Goal: Task Accomplishment & Management: Manage account settings

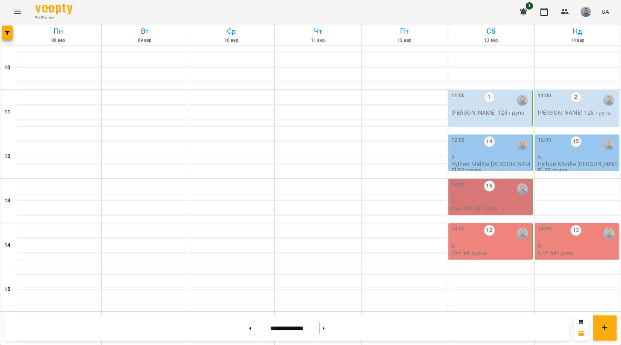
click at [478, 116] on p "[PERSON_NAME] 128 група" at bounding box center [487, 112] width 73 height 6
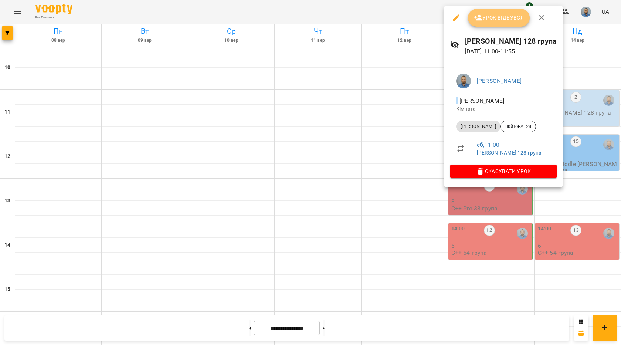
click at [501, 17] on span "Урок відбувся" at bounding box center [499, 17] width 50 height 9
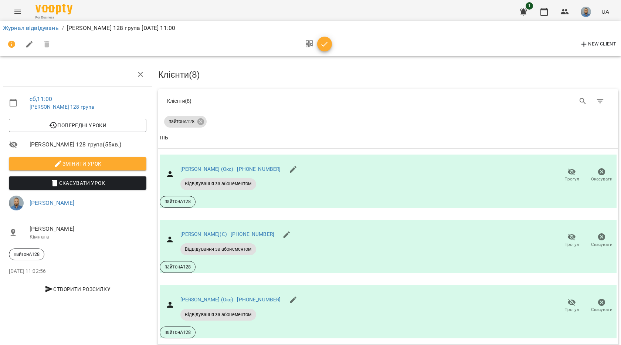
scroll to position [185, 0]
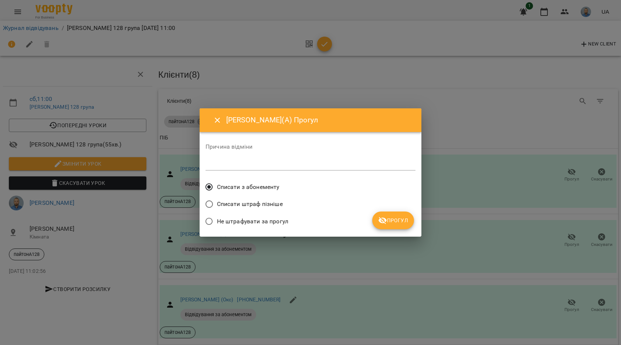
click at [396, 224] on span "Прогул" at bounding box center [393, 220] width 30 height 9
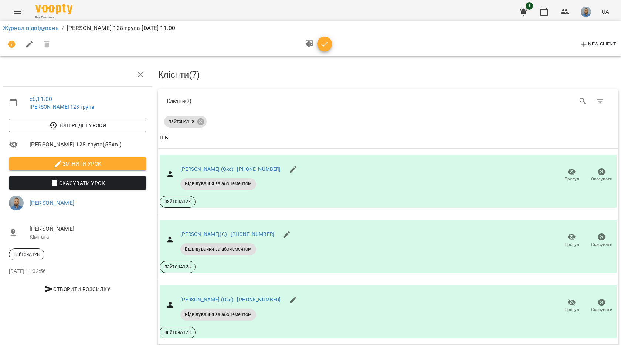
scroll to position [333, 0]
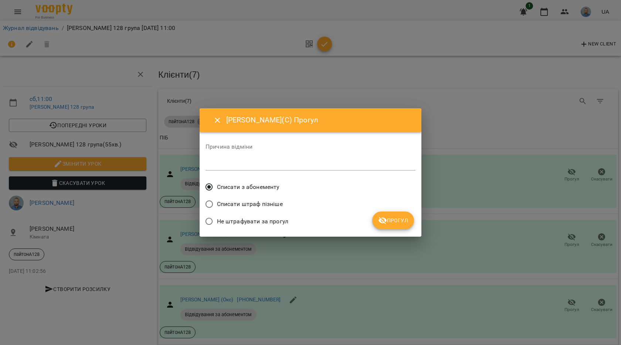
click at [400, 217] on span "Прогул" at bounding box center [393, 220] width 30 height 9
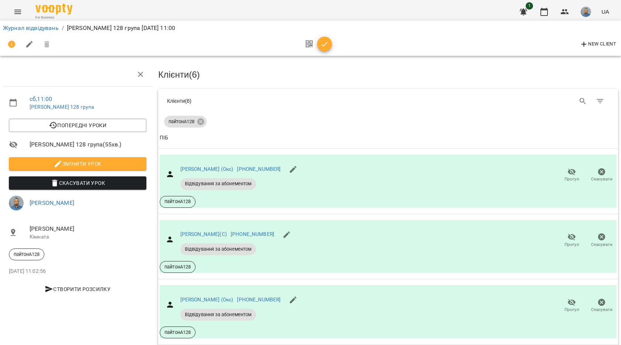
scroll to position [359, 0]
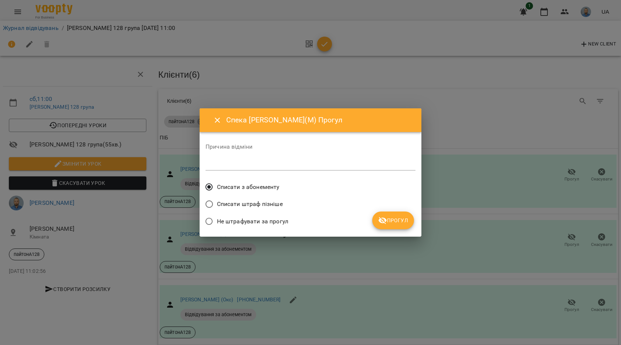
click at [380, 221] on icon "submit" at bounding box center [382, 220] width 8 height 7
